Goal: Task Accomplishment & Management: Manage account settings

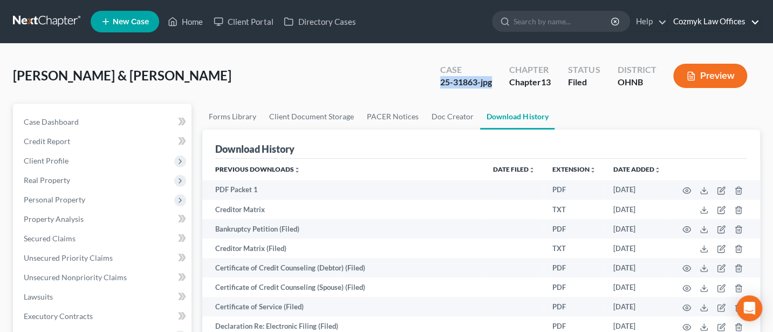
click at [706, 27] on link "Cozmyk Law Offices" at bounding box center [713, 21] width 92 height 19
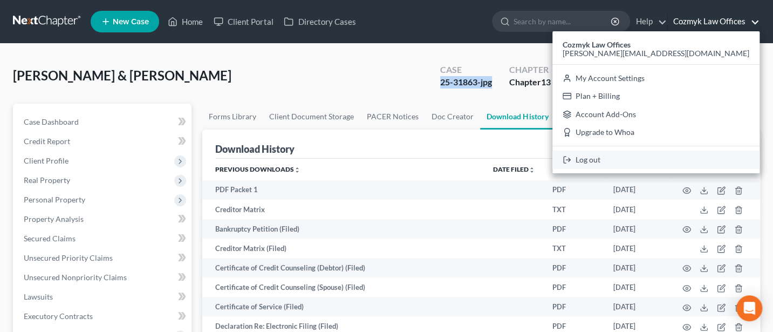
click at [694, 160] on link "Log out" at bounding box center [655, 159] width 207 height 18
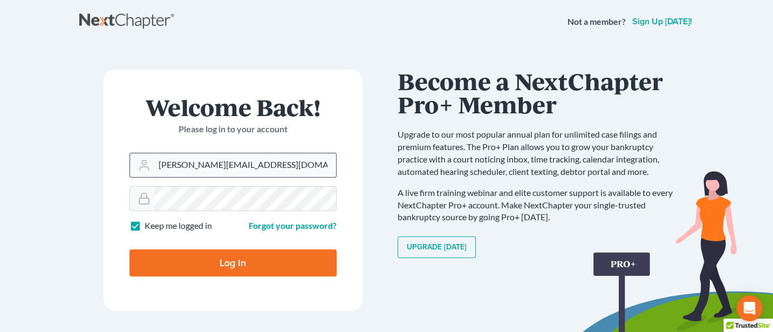
click at [252, 166] on input "[PERSON_NAME][EMAIL_ADDRESS][DOMAIN_NAME]" at bounding box center [245, 165] width 182 height 24
type input "[PERSON_NAME][EMAIL_ADDRESS][DOMAIN_NAME]"
click at [238, 258] on input "Log In" at bounding box center [232, 262] width 207 height 27
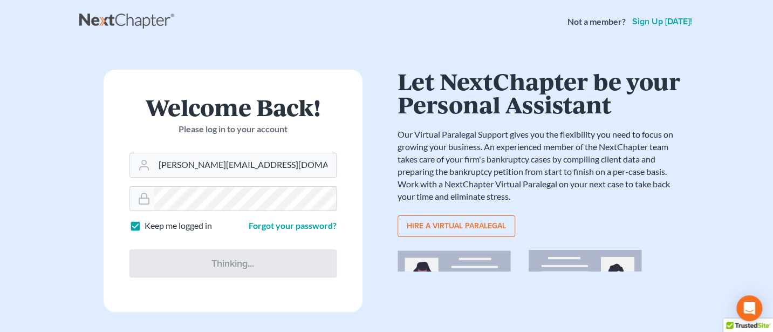
type input "Thinking..."
